Goal: Task Accomplishment & Management: Use online tool/utility

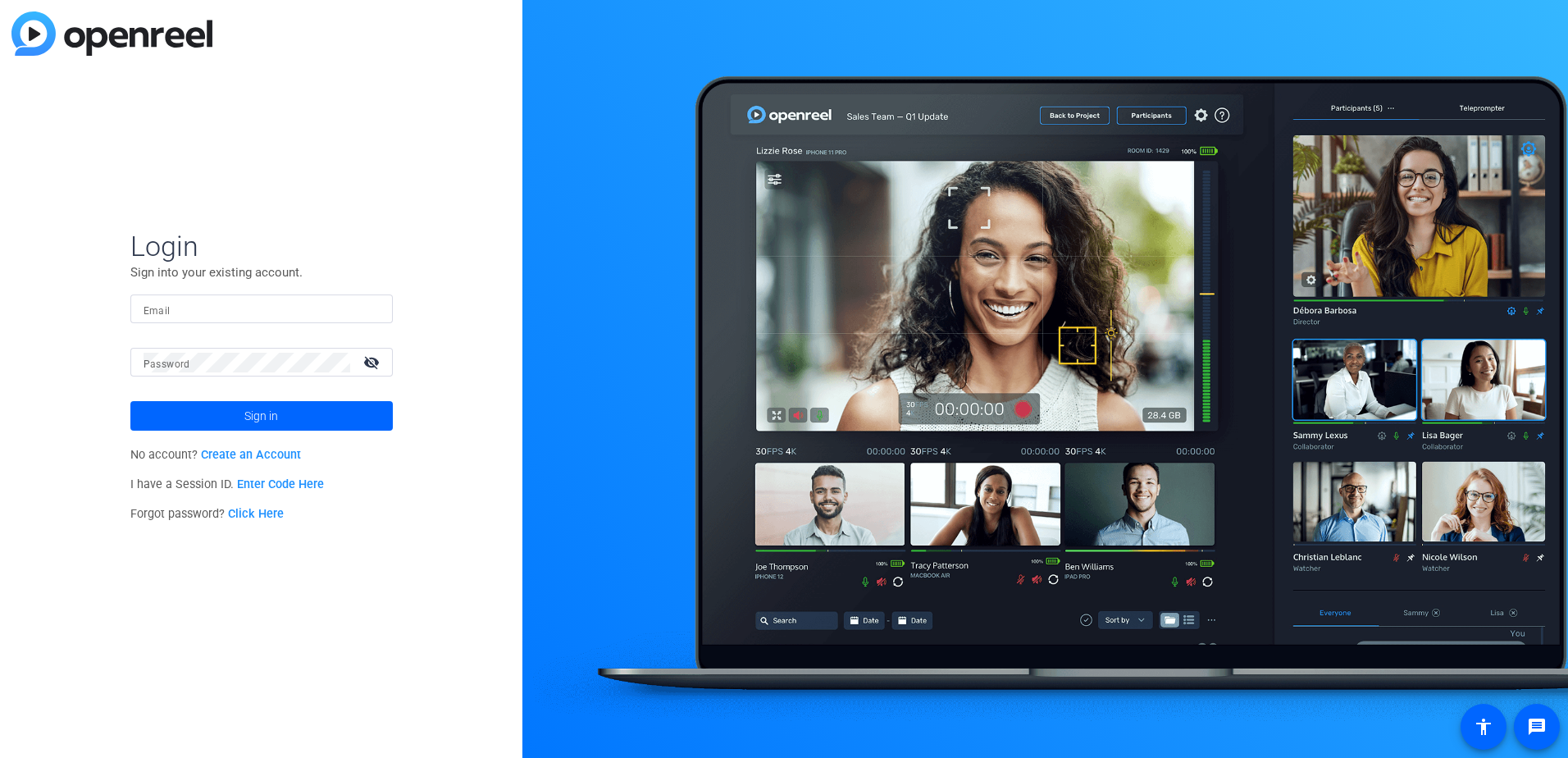
click at [228, 321] on div at bounding box center [262, 309] width 237 height 29
type input "[PERSON_NAME][EMAIL_ADDRESS][DOMAIN_NAME]"
click at [131, 401] on button "Sign in" at bounding box center [262, 416] width 263 height 30
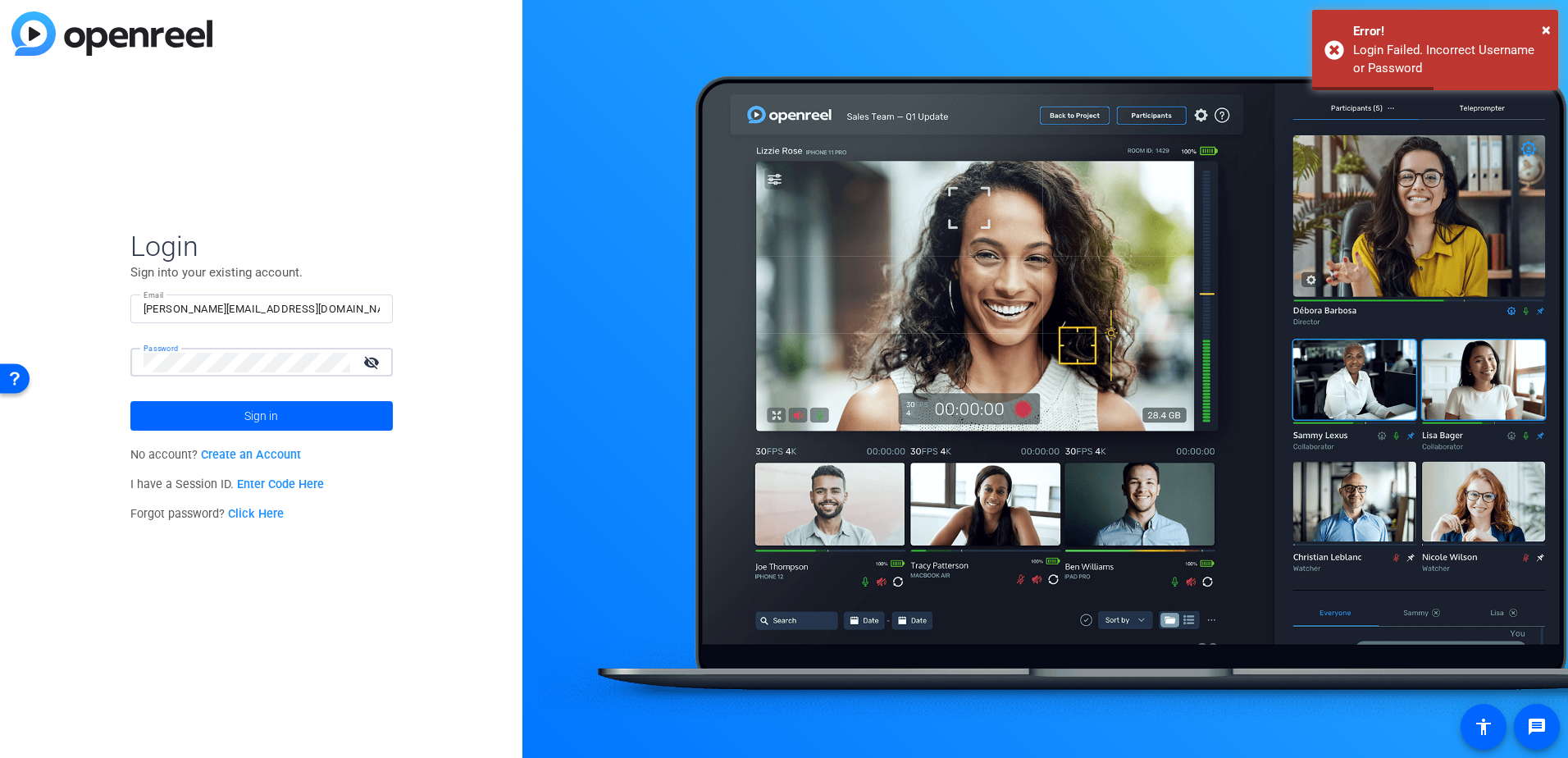
click at [0, 367] on html "Press Alt+1 for screen-reader mode, Alt+0 to cancel Accessibility Screen-Reader…" at bounding box center [784, 379] width 1568 height 758
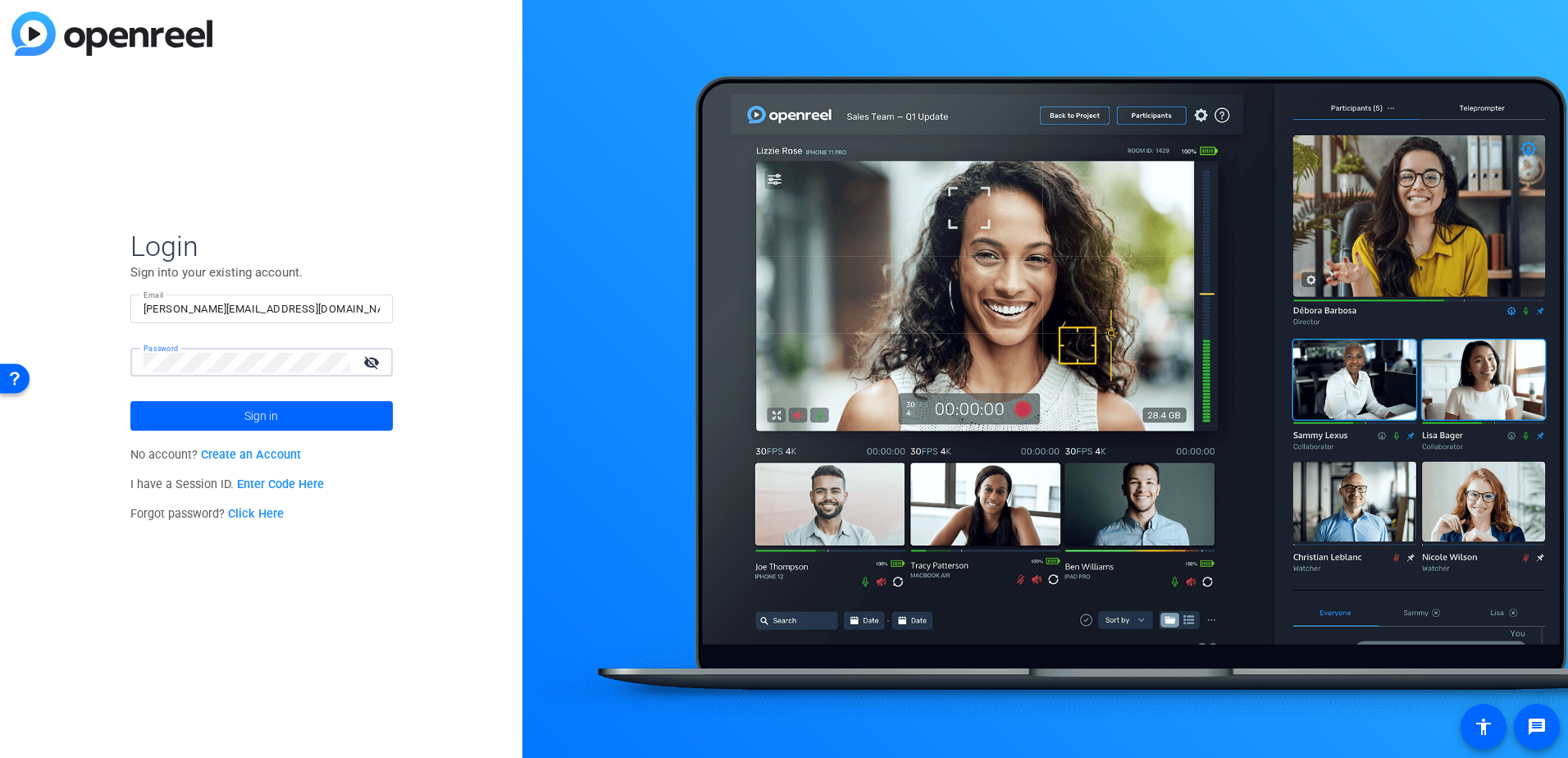
click at [131, 401] on button "Sign in" at bounding box center [262, 416] width 263 height 30
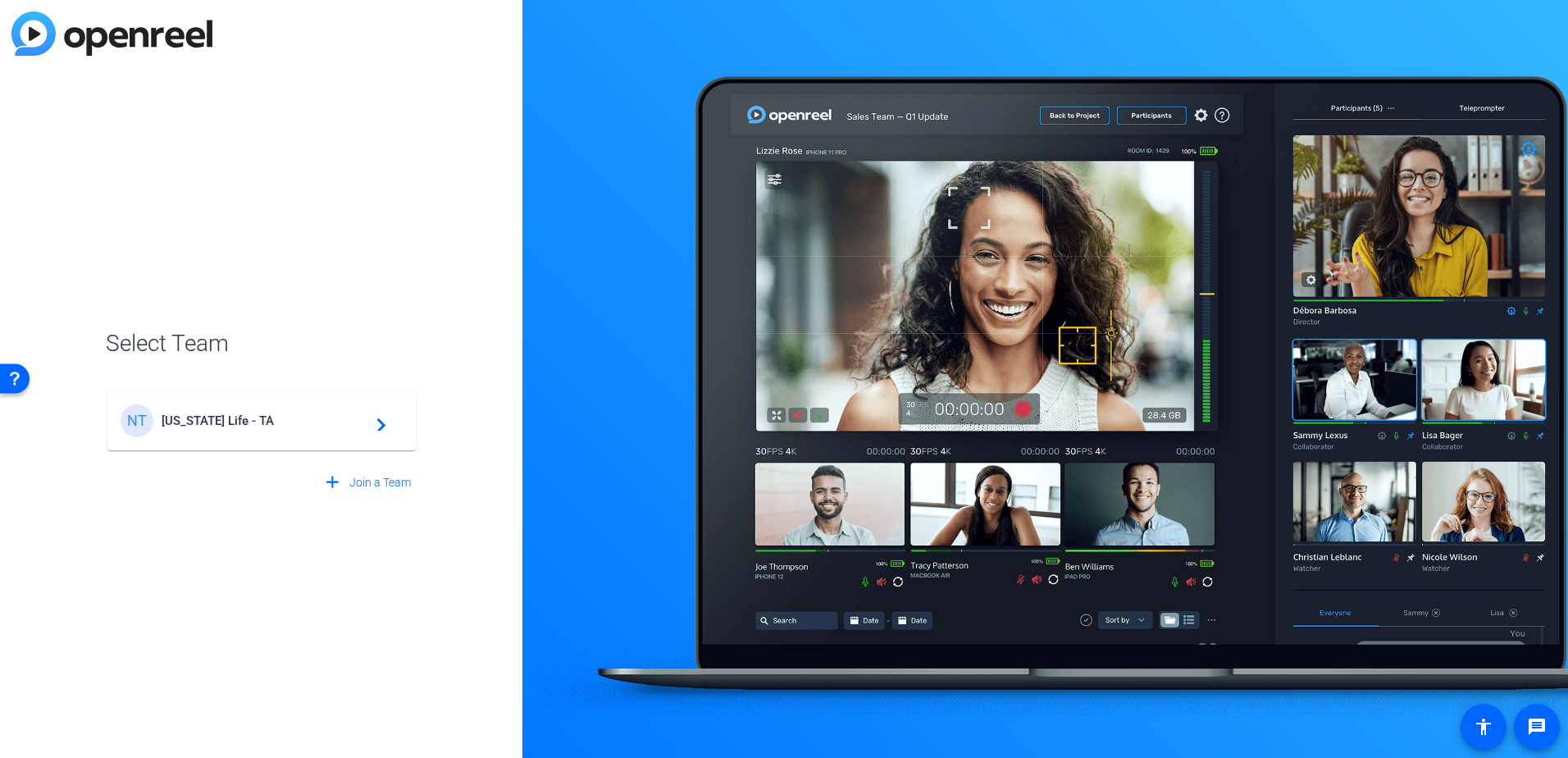
click at [313, 456] on div "add Join a Team" at bounding box center [262, 475] width 312 height 46
click at [317, 445] on mat-card-content "NT [US_STATE] Life - TA navigate_next" at bounding box center [262, 420] width 309 height 59
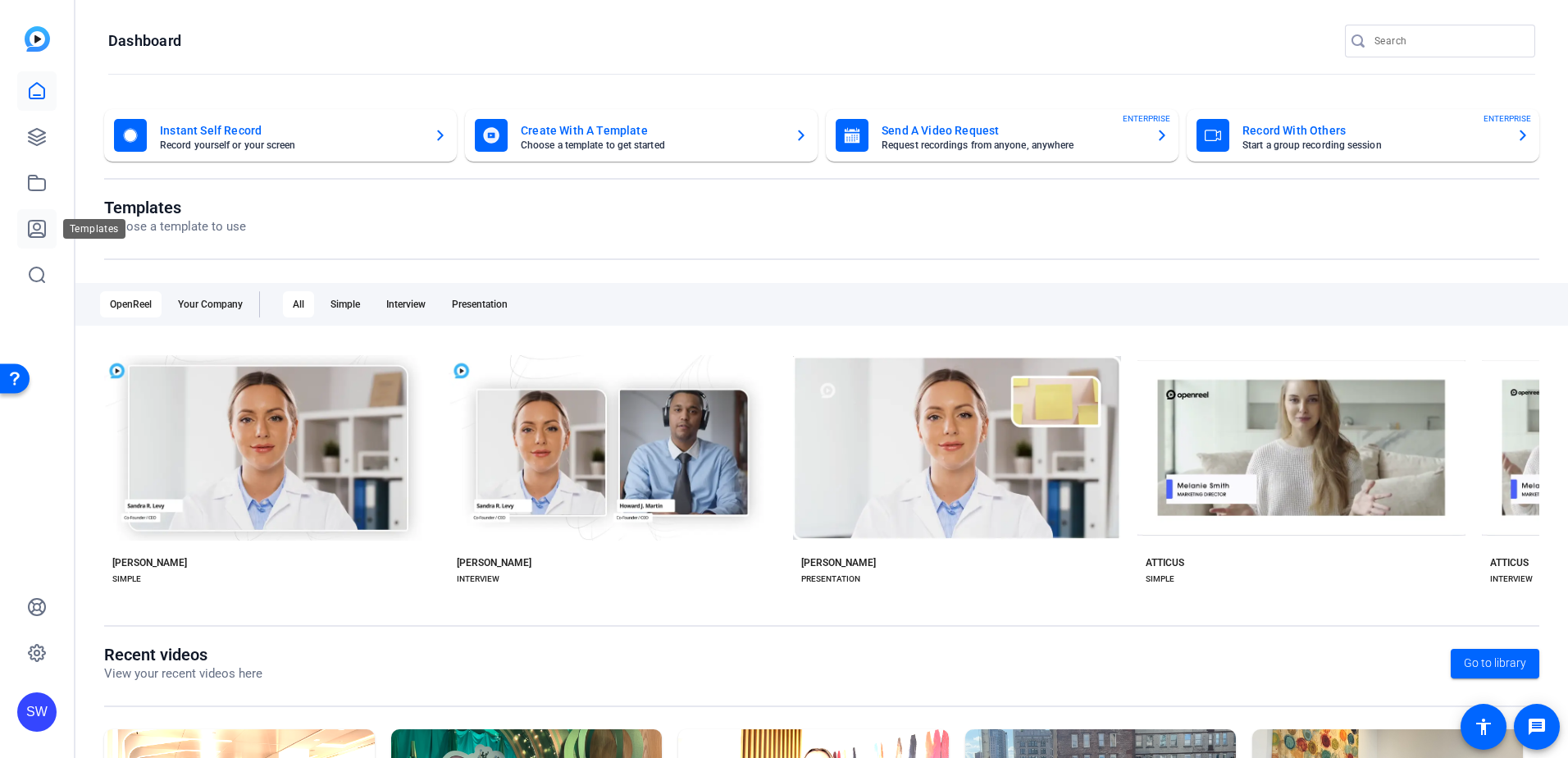
click at [33, 226] on icon at bounding box center [37, 229] width 20 height 20
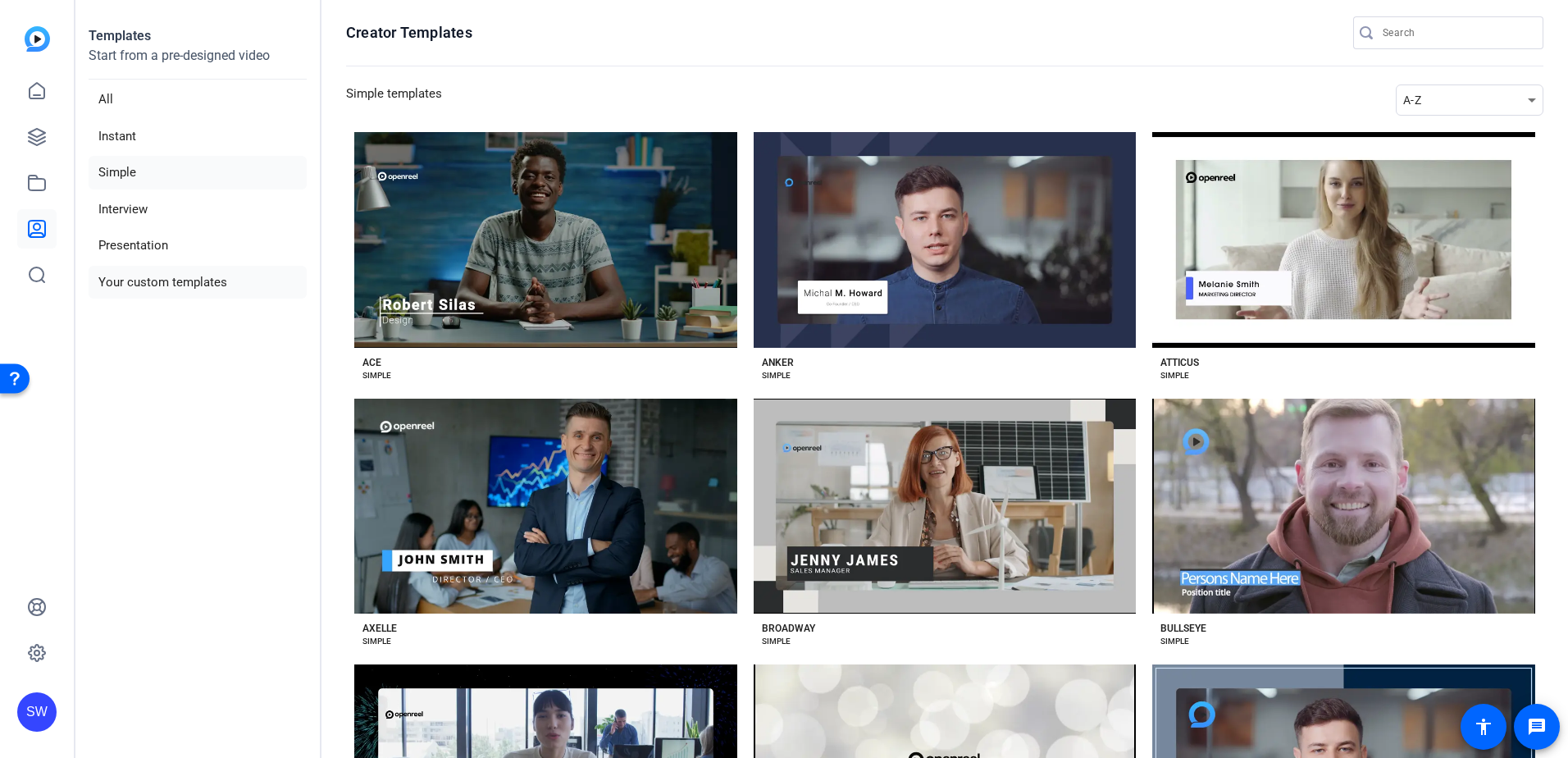
click at [167, 271] on li "Your custom templates" at bounding box center [198, 283] width 218 height 34
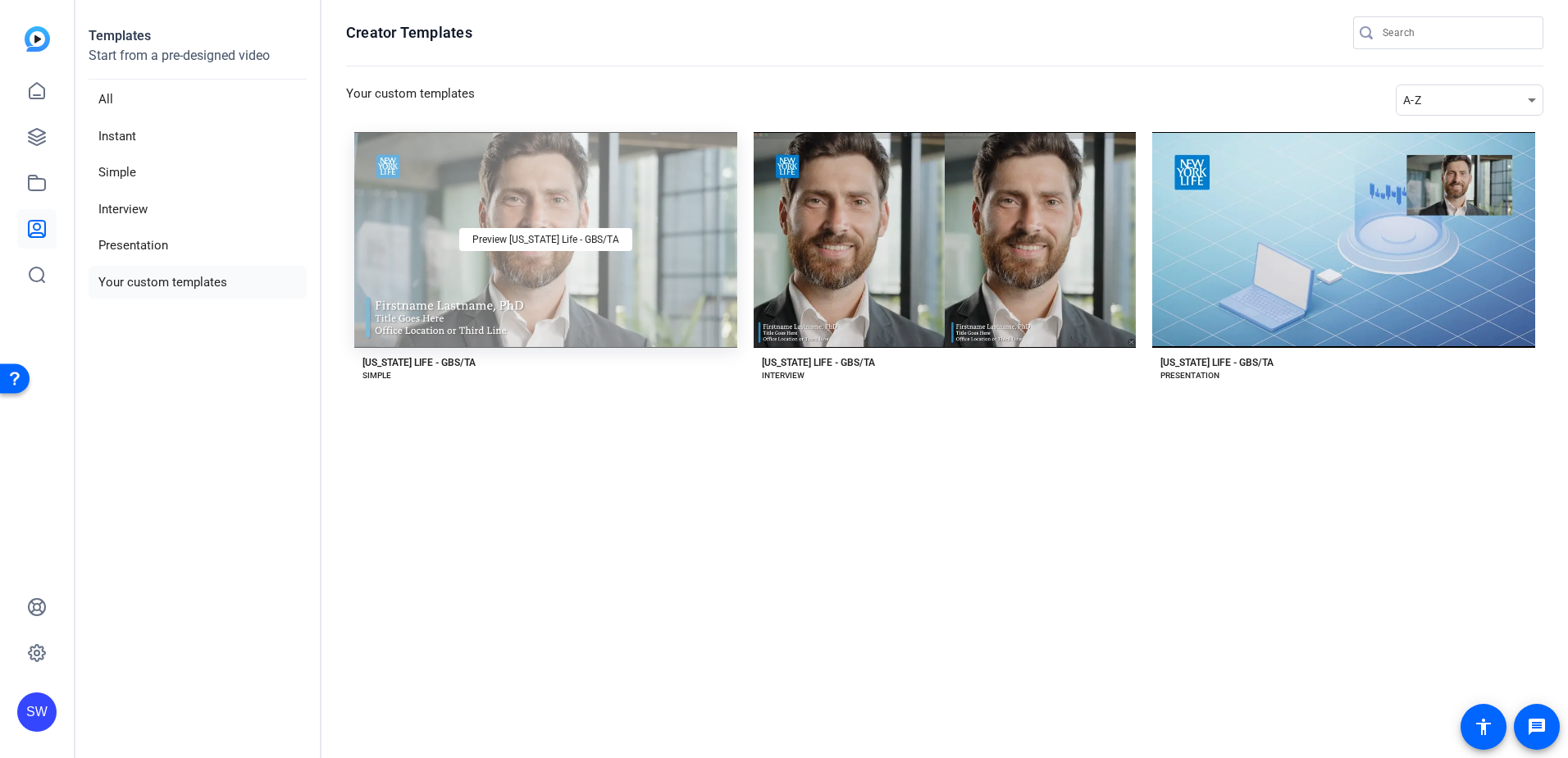
click at [539, 269] on div "Preview [US_STATE] Life - GBS/TA" at bounding box center [546, 240] width 384 height 216
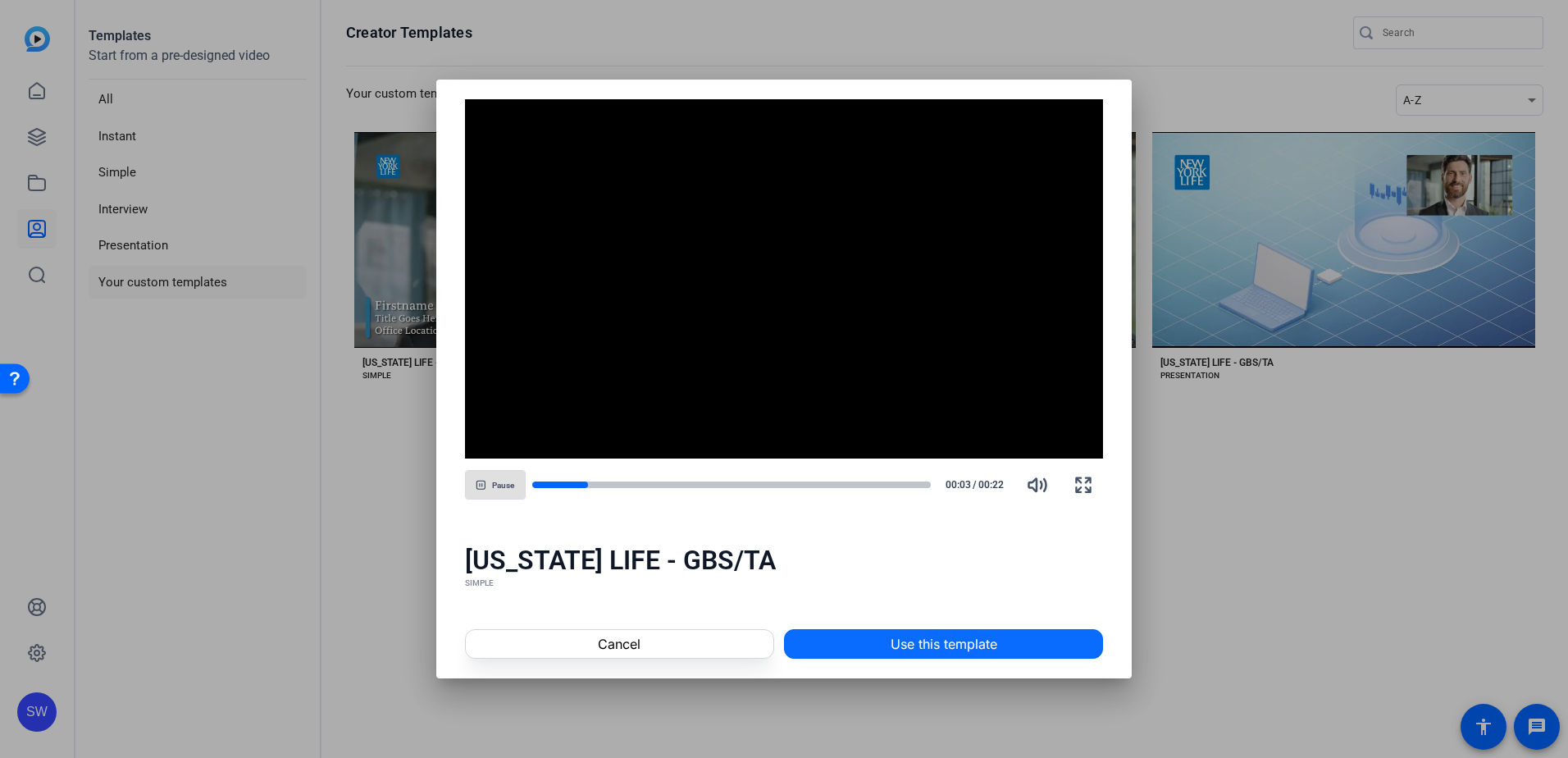
click at [838, 634] on span at bounding box center [944, 643] width 318 height 39
